Goal: Find specific page/section: Find specific page/section

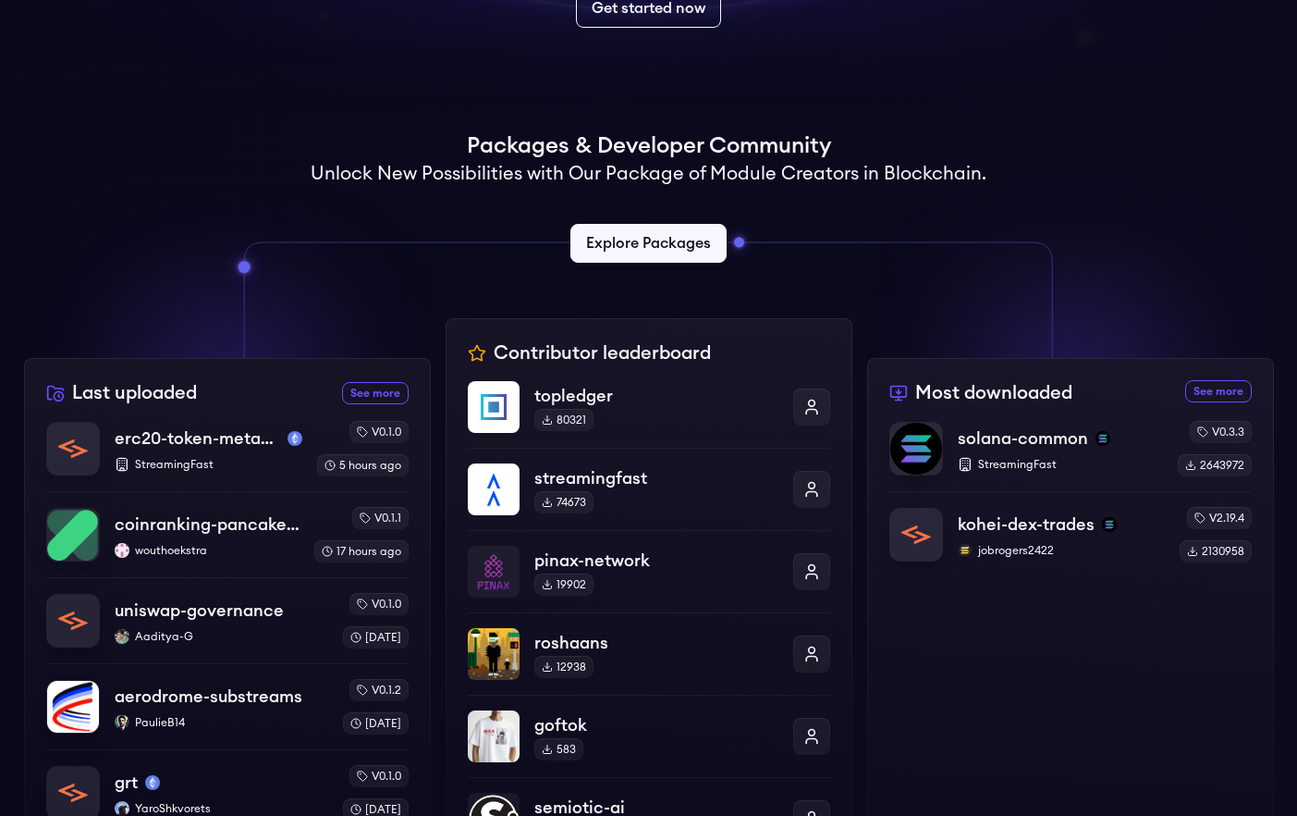
scroll to position [473, 0]
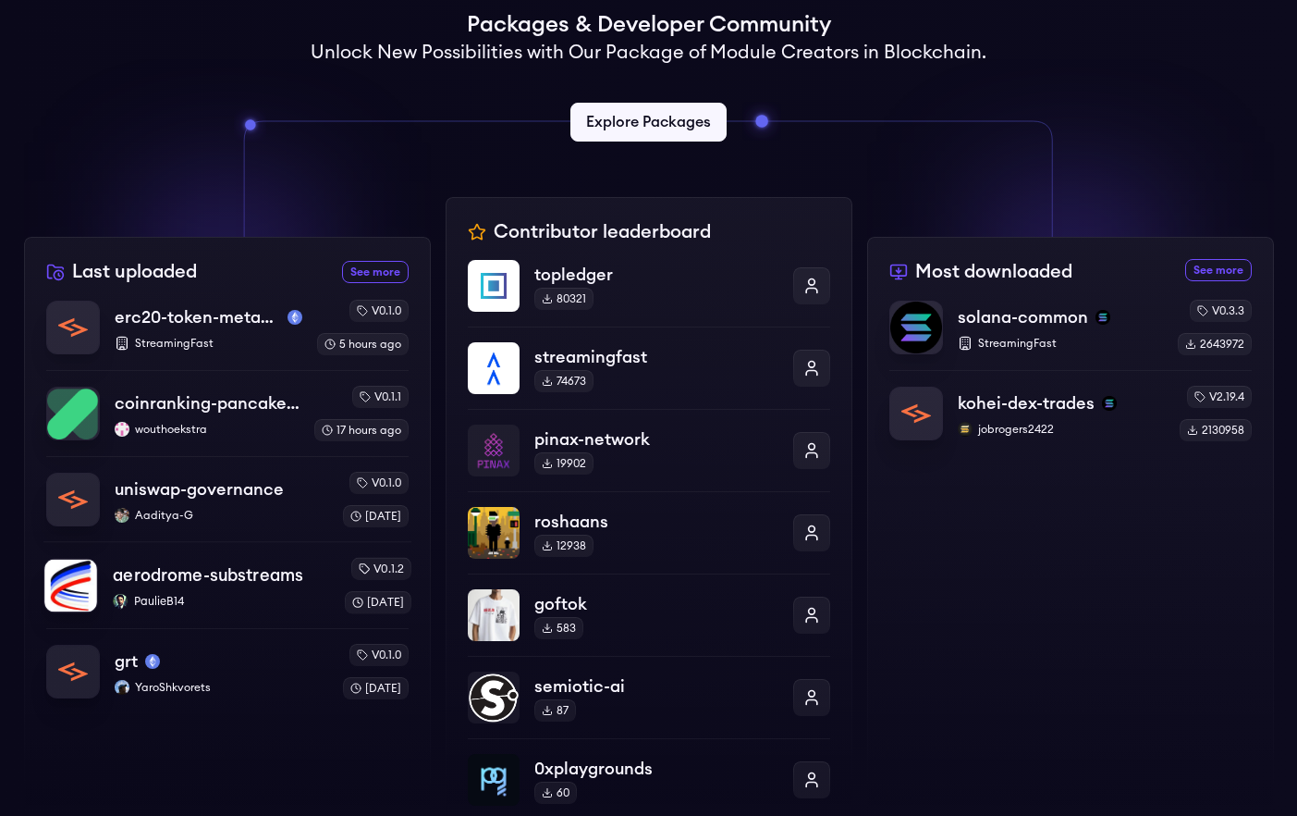
click at [253, 604] on p "PaulieB14" at bounding box center [221, 601] width 216 height 15
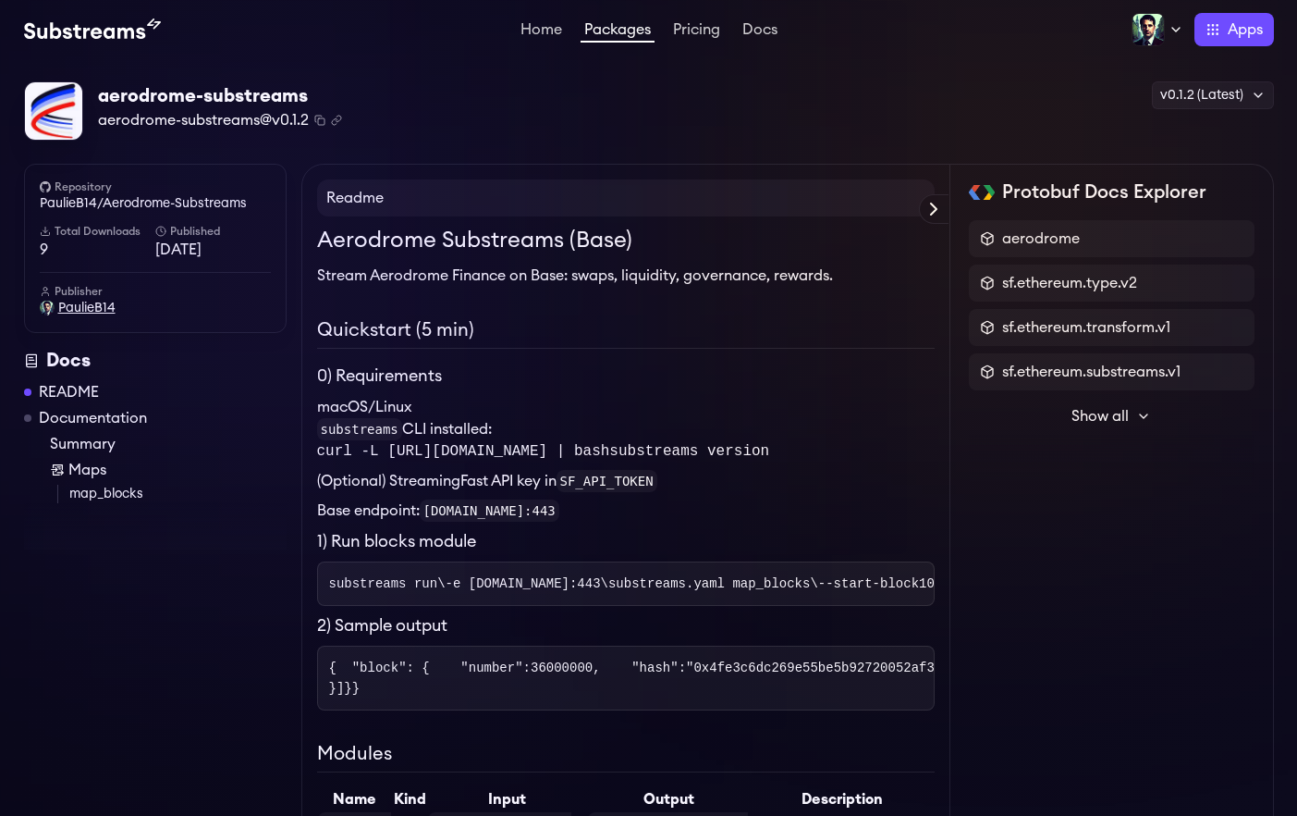
click at [85, 306] on span "PaulieB14" at bounding box center [86, 308] width 57 height 18
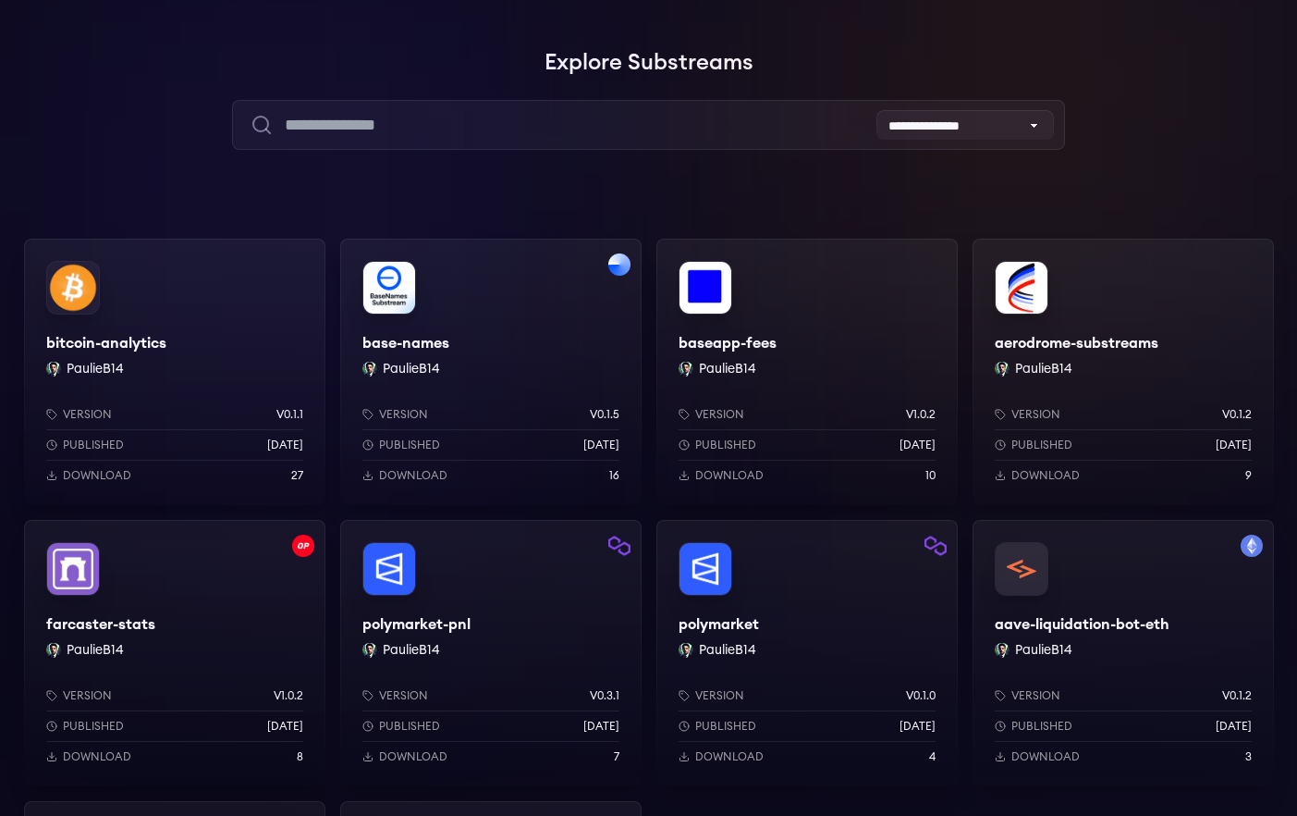
scroll to position [103, 0]
